Goal: Task Accomplishment & Management: Manage account settings

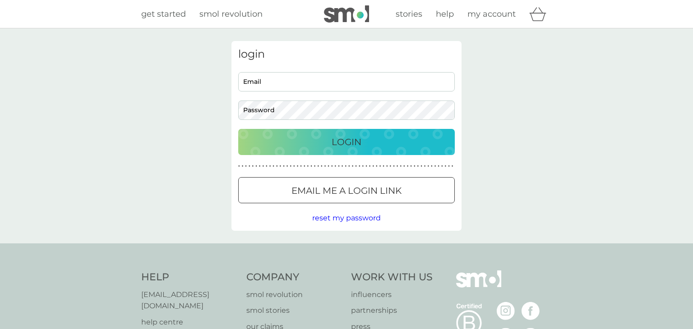
click at [410, 84] on input "Email" at bounding box center [346, 81] width 216 height 19
type input "[EMAIL_ADDRESS][DOMAIN_NAME]"
click at [345, 146] on p "Login" at bounding box center [346, 142] width 30 height 14
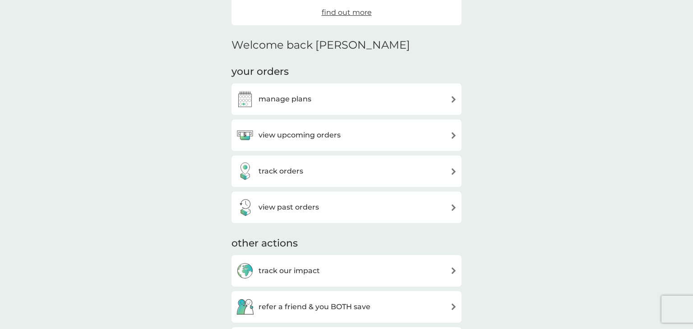
scroll to position [190, 0]
click at [366, 134] on div "view upcoming orders" at bounding box center [346, 134] width 221 height 18
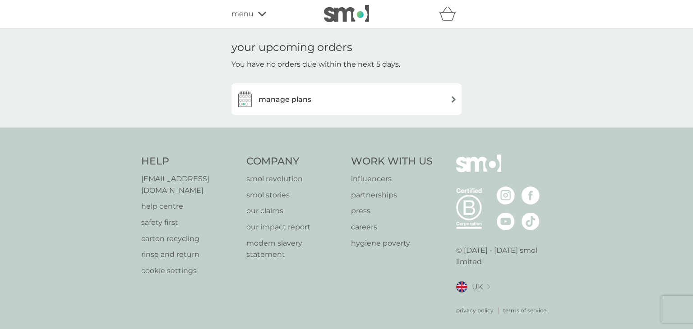
click at [272, 100] on h3 "manage plans" at bounding box center [284, 100] width 53 height 12
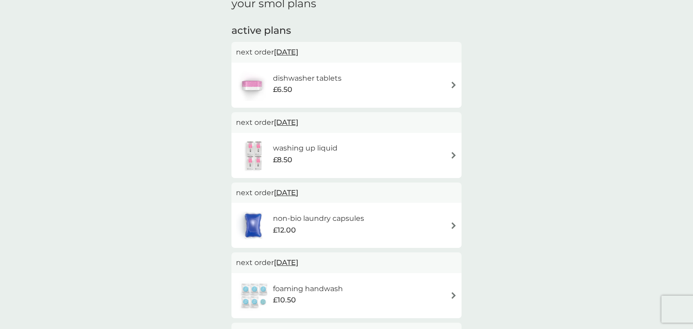
scroll to position [137, 0]
click at [451, 86] on img at bounding box center [453, 85] width 7 height 7
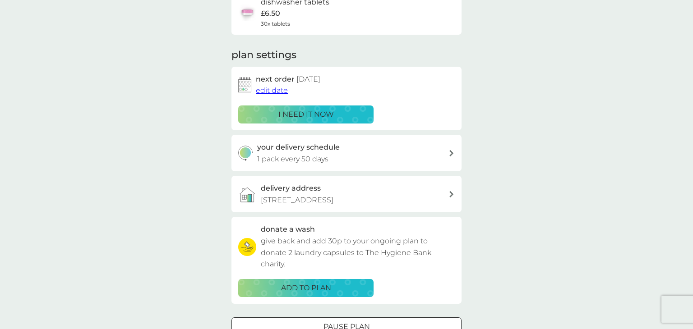
scroll to position [89, 0]
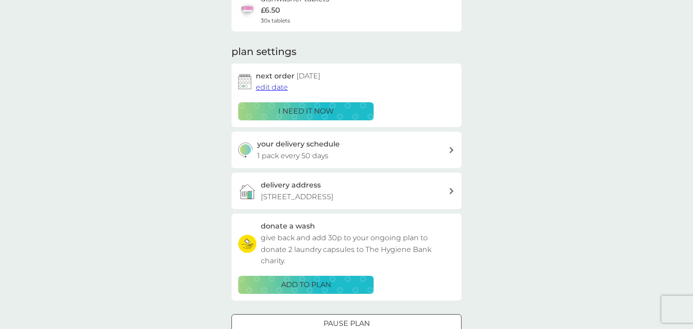
click at [266, 87] on span "edit date" at bounding box center [272, 87] width 32 height 9
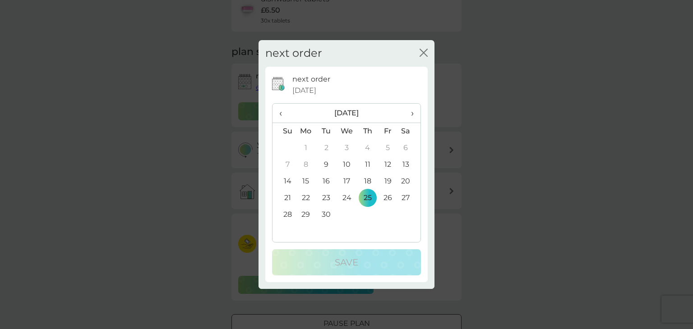
click at [346, 165] on td "10" at bounding box center [346, 165] width 21 height 17
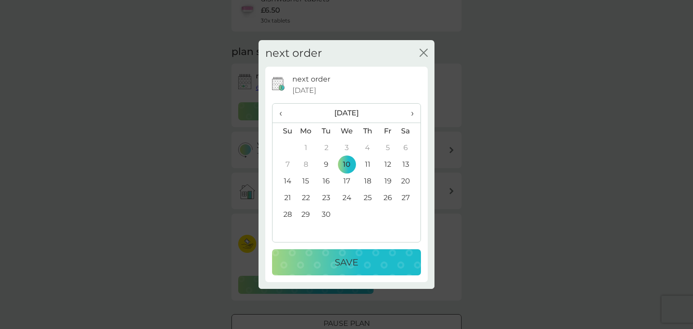
click at [343, 264] on p "Save" at bounding box center [346, 262] width 23 height 14
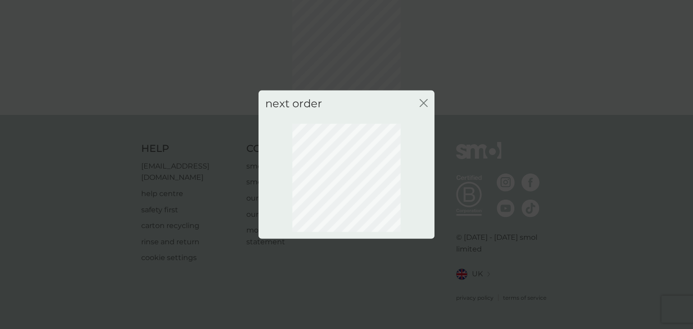
scroll to position [50, 0]
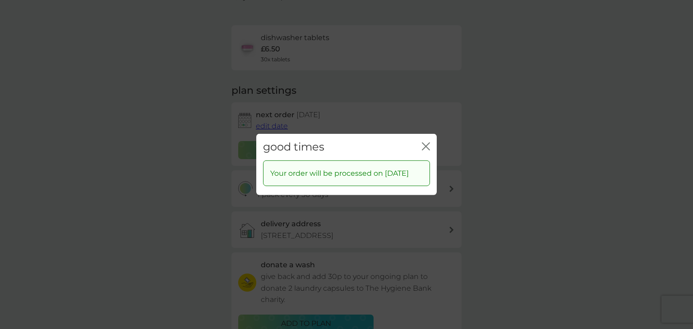
click at [428, 143] on icon "close" at bounding box center [426, 147] width 8 height 8
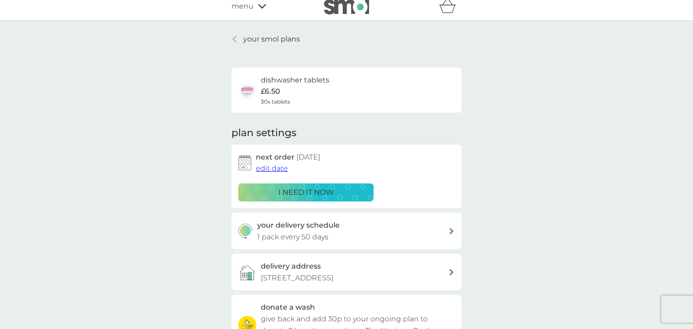
scroll to position [0, 0]
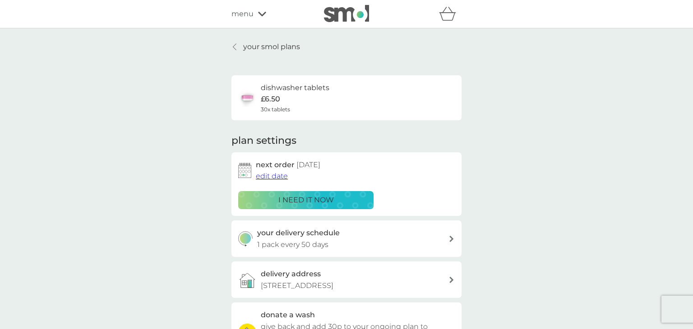
click at [249, 46] on p "your smol plans" at bounding box center [271, 47] width 57 height 12
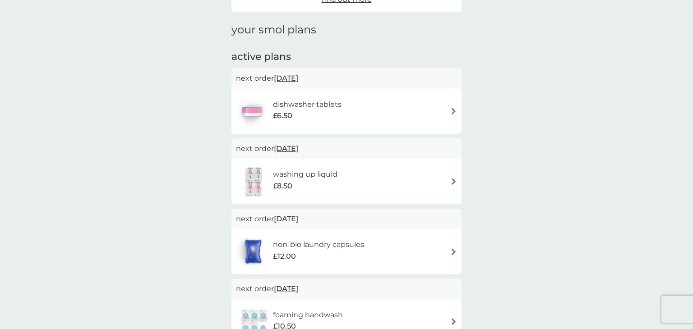
scroll to position [112, 0]
click at [298, 152] on span "25 Sep 2025" at bounding box center [286, 148] width 24 height 18
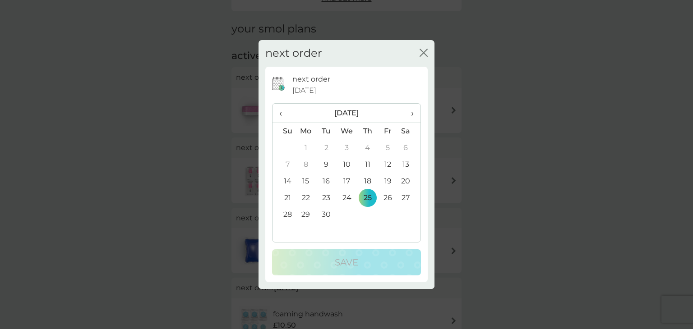
click at [345, 165] on td "10" at bounding box center [346, 165] width 21 height 17
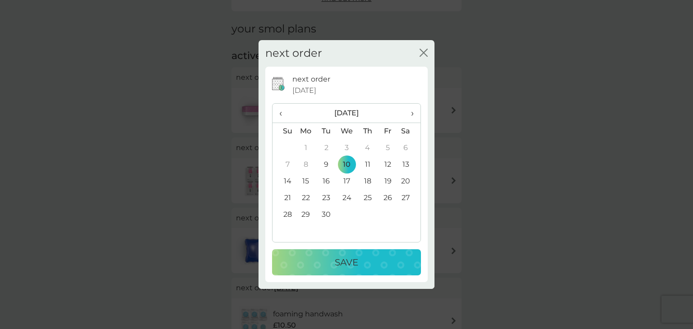
click at [340, 260] on p "Save" at bounding box center [346, 262] width 23 height 14
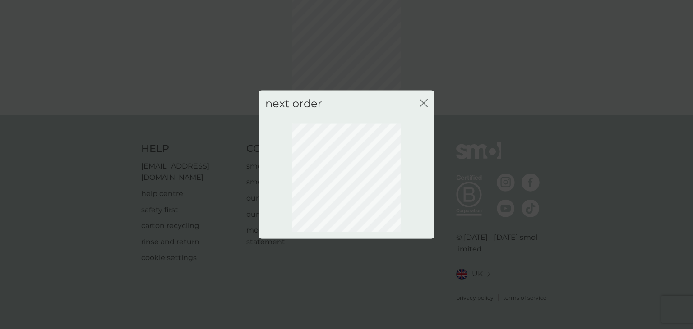
scroll to position [50, 0]
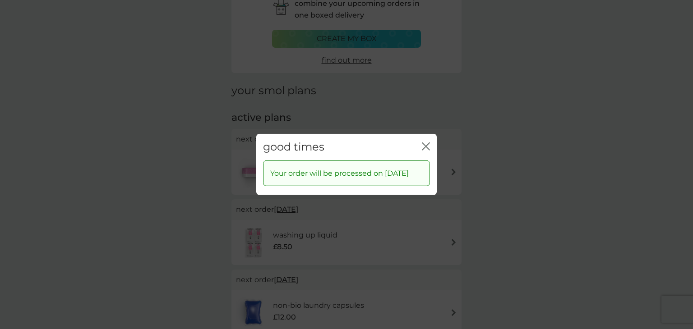
click at [427, 143] on icon "close" at bounding box center [428, 146] width 4 height 7
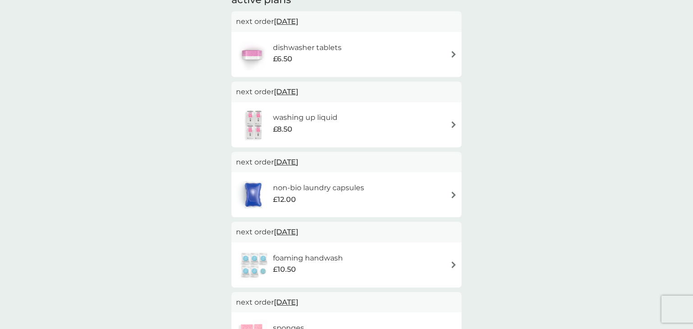
scroll to position [170, 0]
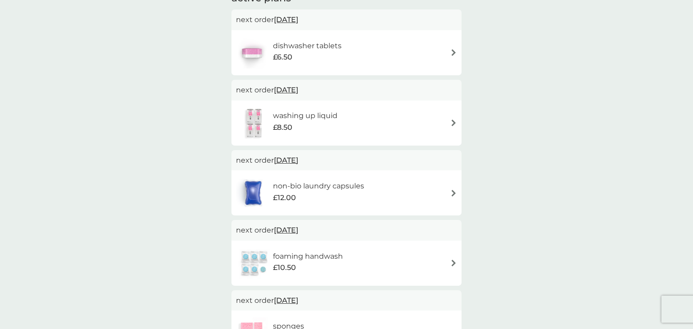
click at [298, 161] on span "25 Sep 2025" at bounding box center [286, 161] width 24 height 18
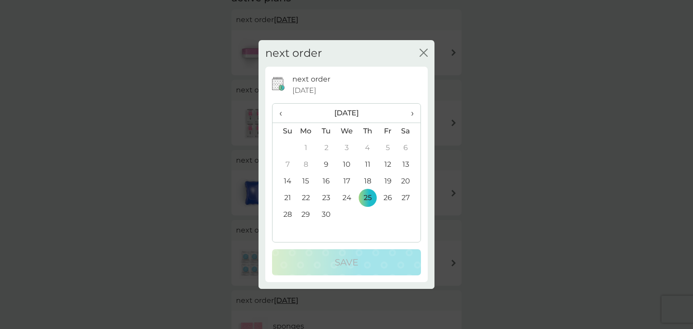
click at [344, 166] on td "10" at bounding box center [346, 165] width 21 height 17
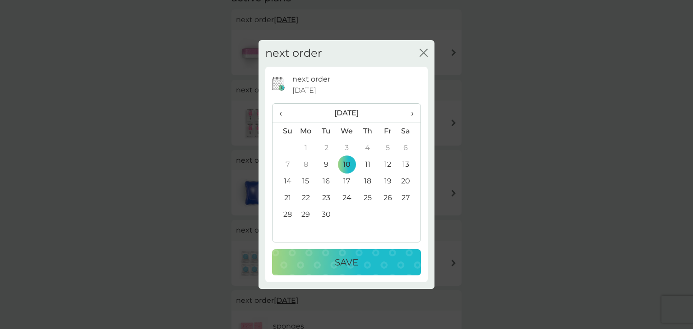
click at [349, 258] on p "Save" at bounding box center [346, 262] width 23 height 14
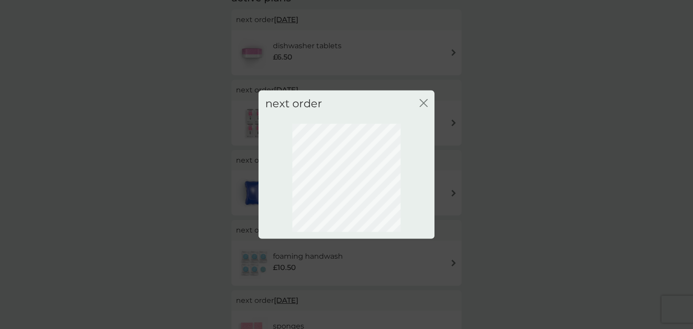
scroll to position [50, 0]
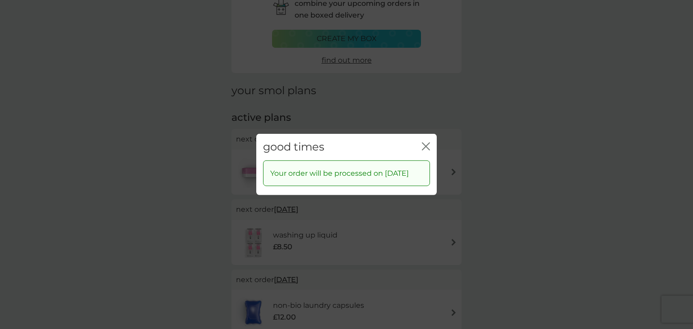
click at [428, 143] on icon "close" at bounding box center [428, 146] width 4 height 7
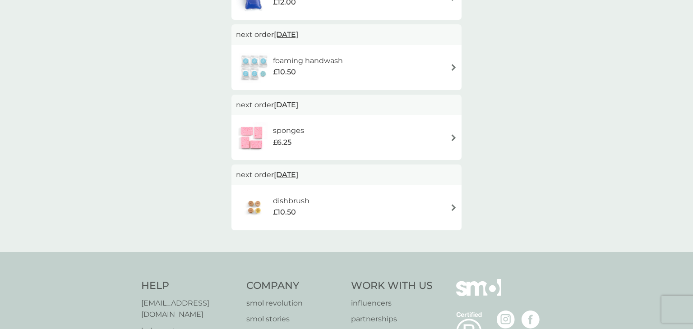
scroll to position [0, 0]
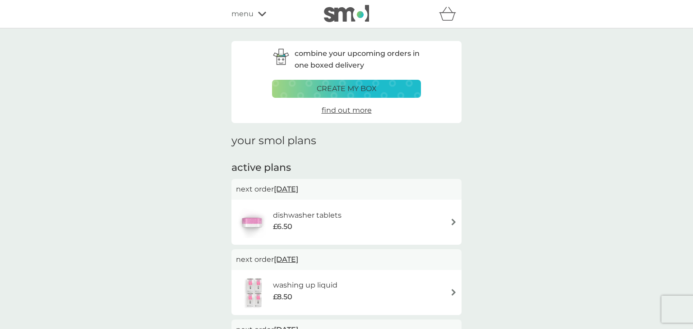
click at [238, 12] on span "menu" at bounding box center [242, 14] width 22 height 12
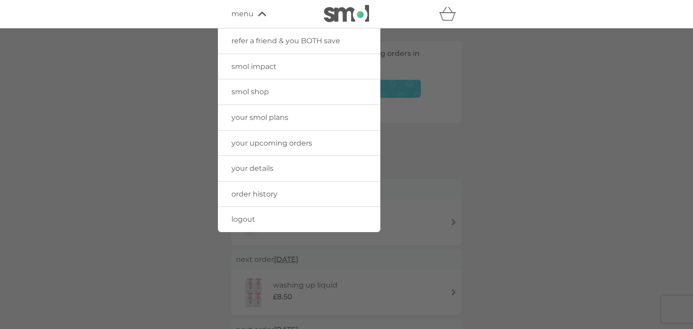
click at [241, 219] on span "logout" at bounding box center [243, 219] width 24 height 9
